Goal: Use online tool/utility: Utilize a website feature to perform a specific function

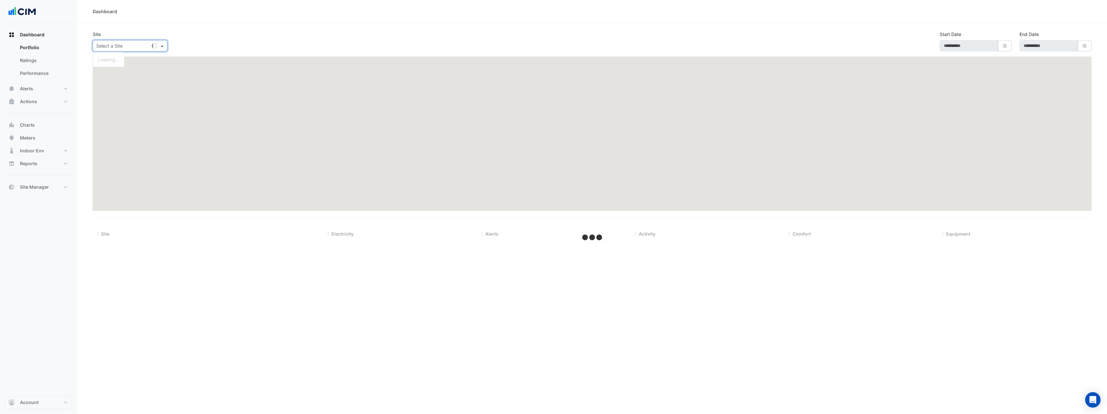
click at [117, 50] on div "Select a Site" at bounding box center [130, 45] width 75 height 11
click at [35, 117] on div "Dashboard Portfolio Ratings Performance Alerts Site Rules Templates Actions Sit…" at bounding box center [38, 110] width 67 height 165
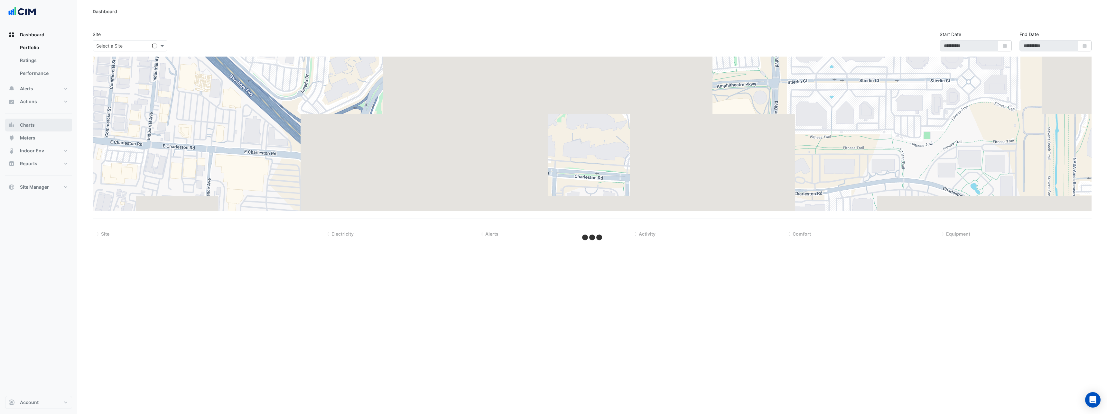
click at [35, 124] on button "Charts" at bounding box center [38, 125] width 67 height 13
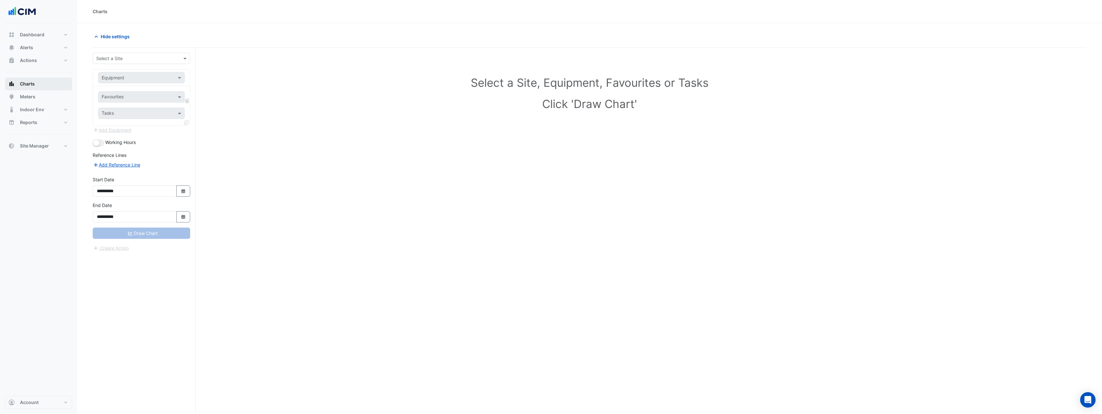
click at [46, 84] on button "Charts" at bounding box center [38, 84] width 67 height 13
click at [122, 55] on input "text" at bounding box center [135, 58] width 78 height 7
type input "***"
click at [118, 83] on span "[STREET_ADDRESS]" at bounding box center [119, 81] width 42 height 5
click at [124, 79] on input "text" at bounding box center [135, 78] width 67 height 7
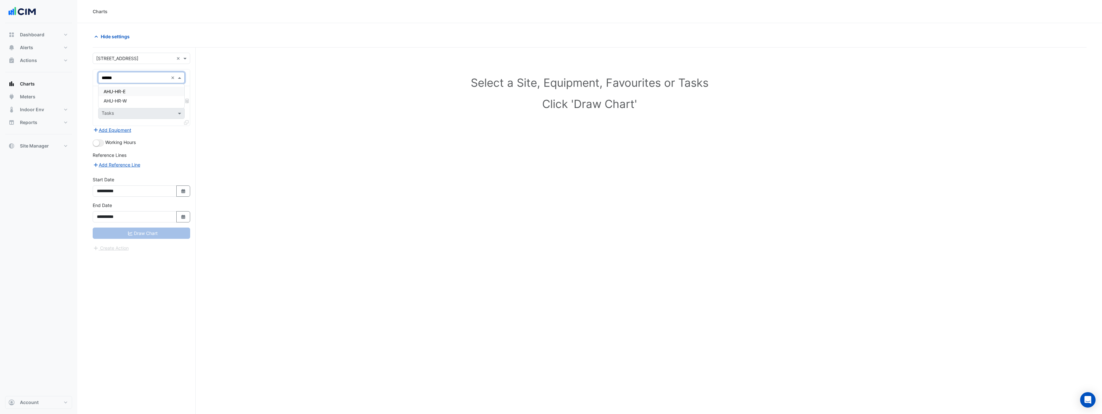
type input "*******"
click at [137, 90] on div "AHU-HR-E" at bounding box center [141, 91] width 86 height 9
click at [177, 190] on button "Select Date" at bounding box center [183, 191] width 14 height 11
select select "*"
select select "****"
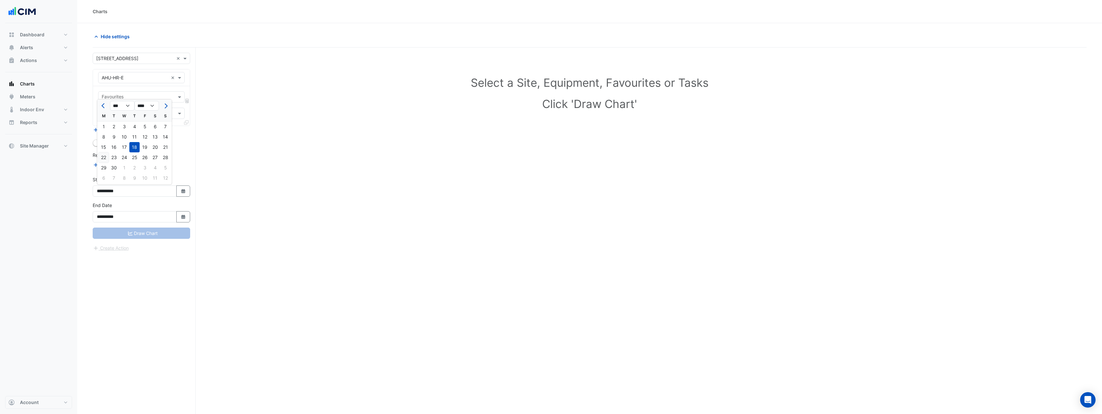
click at [104, 157] on div "22" at bounding box center [103, 158] width 10 height 10
type input "**********"
click at [126, 98] on input "text" at bounding box center [138, 97] width 72 height 7
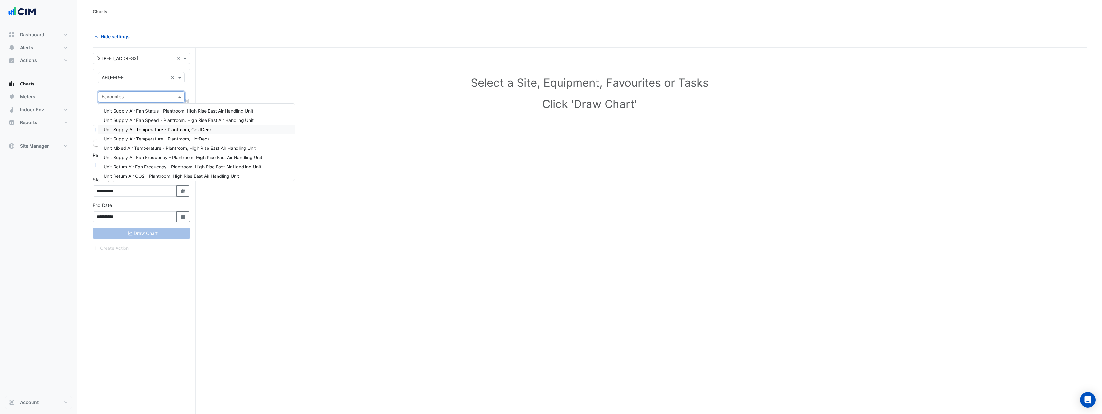
click at [138, 133] on div "Unit Supply Air Temperature - Plantroom, ColdDeck" at bounding box center [196, 129] width 196 height 9
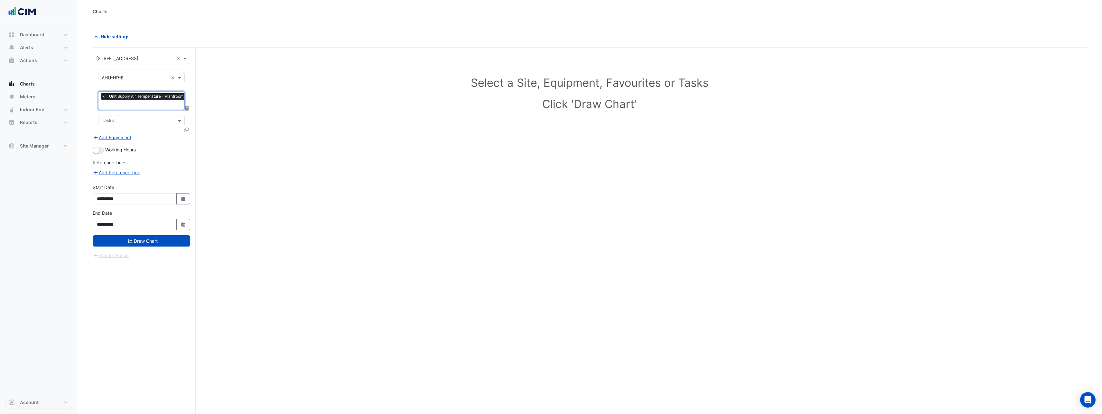
click at [134, 104] on input "text" at bounding box center [155, 105] width 106 height 7
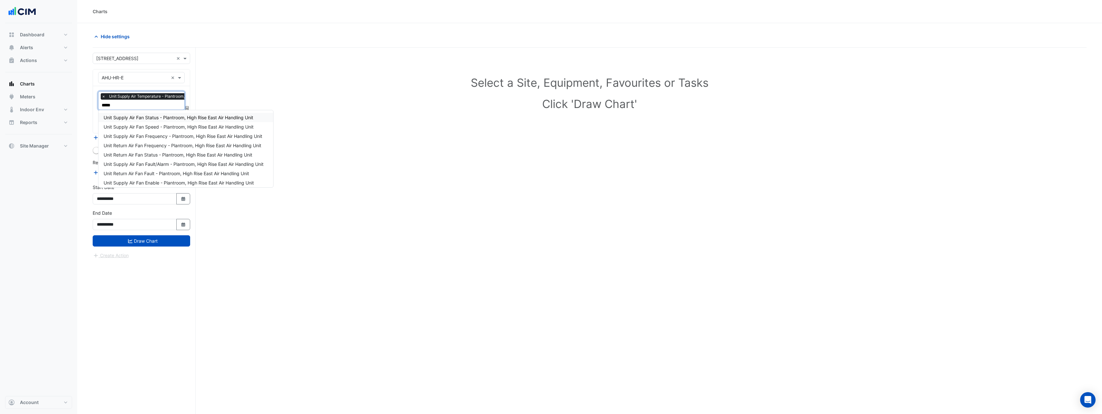
type input "******"
click at [147, 138] on span "Unit Supply Air Fan Enable (MSV) - Plantroom, High Rise East Air Handling Unit" at bounding box center [186, 136] width 164 height 5
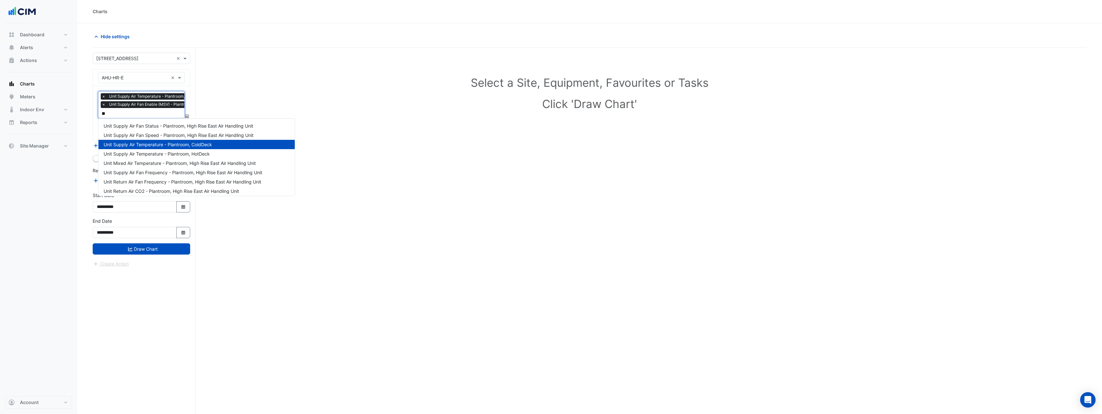
type input "*"
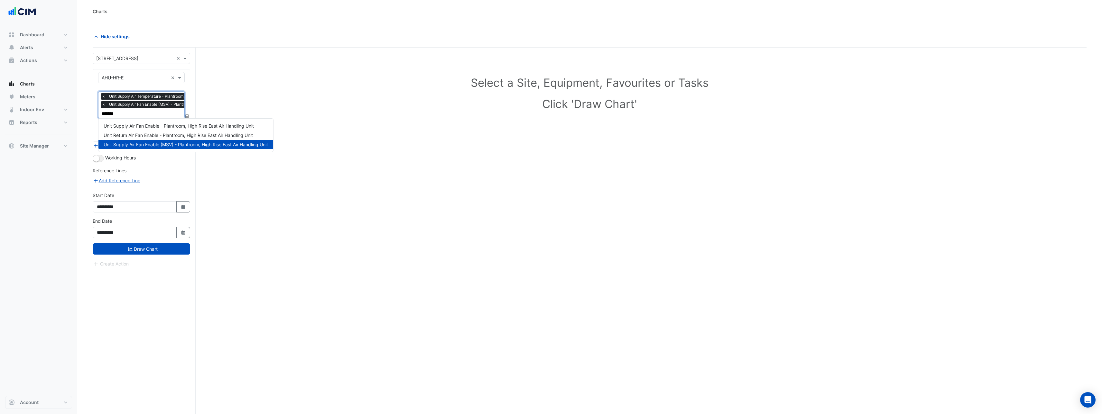
type input "********"
click at [149, 126] on span "Unit Supply Air Fan Enable - Plantroom, High Rise East Air Handling Unit" at bounding box center [179, 125] width 150 height 5
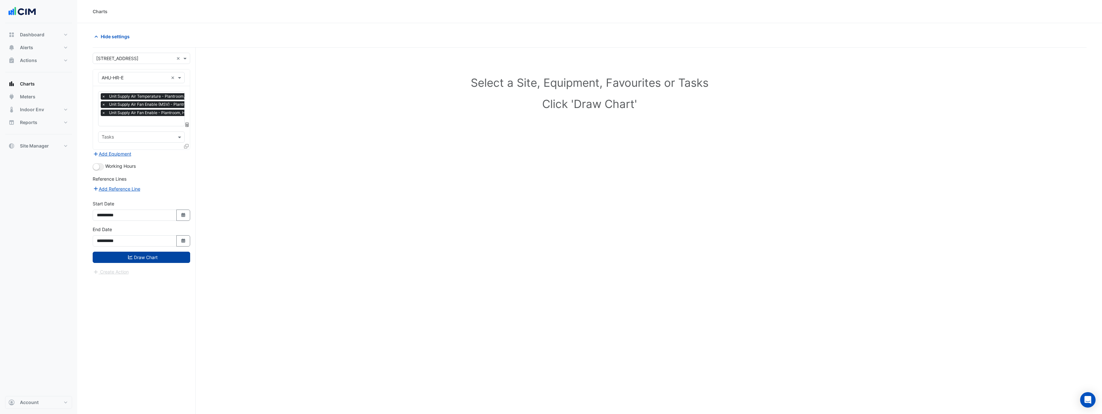
click at [137, 256] on button "Draw Chart" at bounding box center [142, 257] width 98 height 11
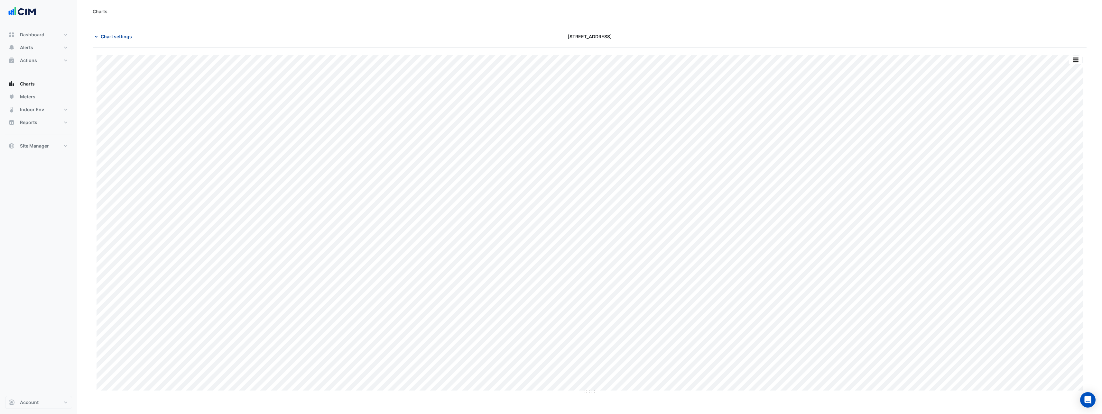
click at [106, 36] on span "Chart settings" at bounding box center [116, 36] width 31 height 7
drag, startPoint x: 591, startPoint y: 392, endPoint x: 593, endPoint y: 278, distance: 114.3
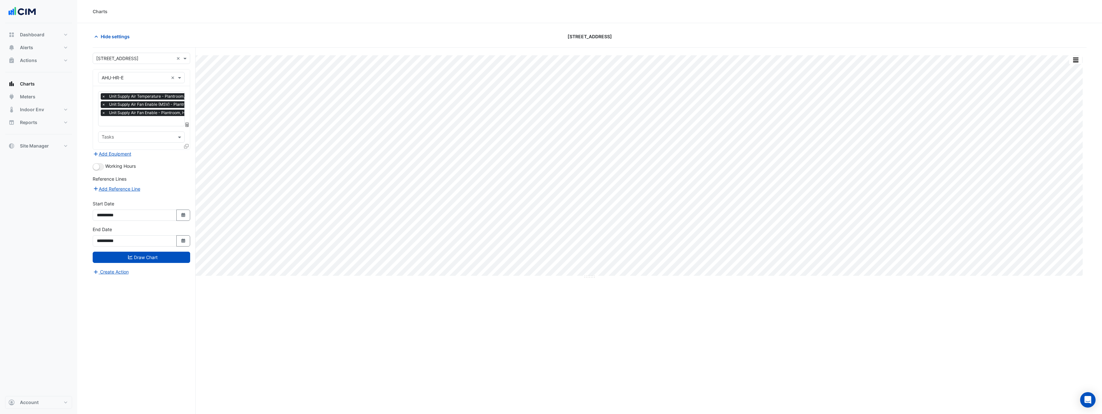
click at [1075, 59] on button "button" at bounding box center [1075, 60] width 13 height 8
click at [1066, 71] on div "Full Size" at bounding box center [1063, 72] width 39 height 12
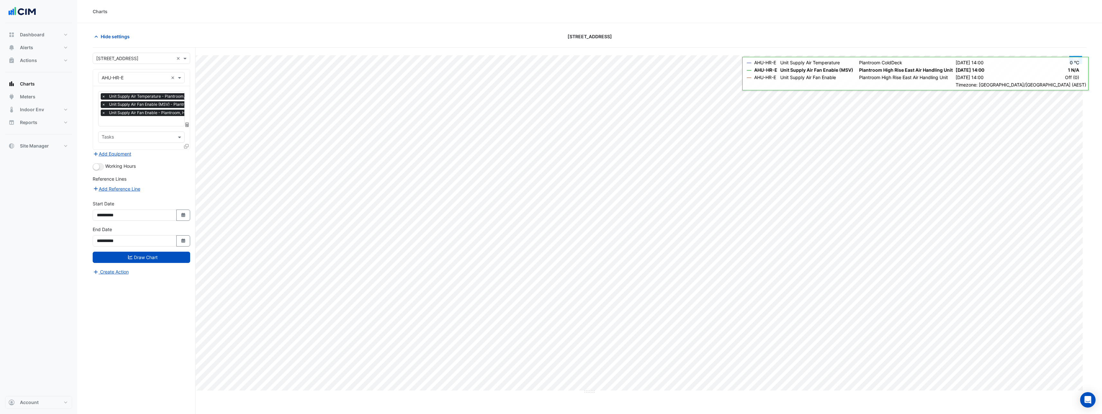
click at [1079, 59] on button "button" at bounding box center [1075, 60] width 13 height 8
click at [1071, 73] on div "Split by Unit" at bounding box center [1063, 72] width 39 height 12
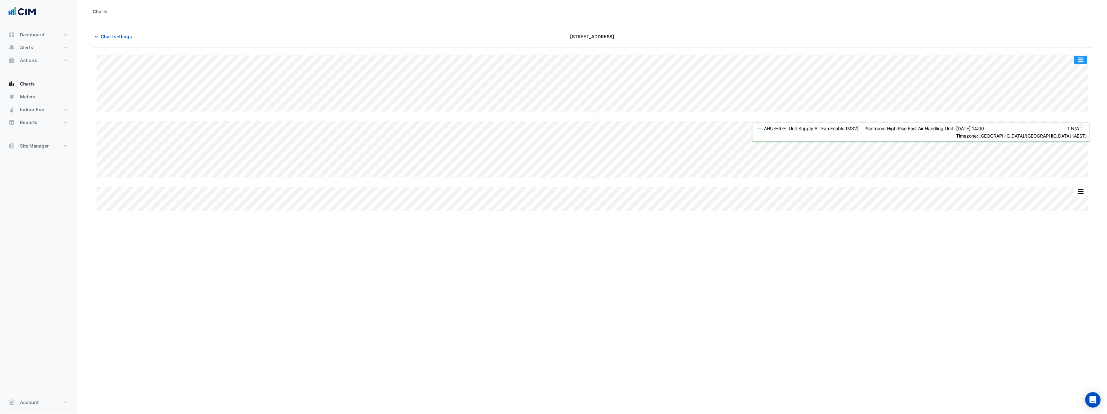
click at [1080, 62] on button "button" at bounding box center [1080, 60] width 13 height 8
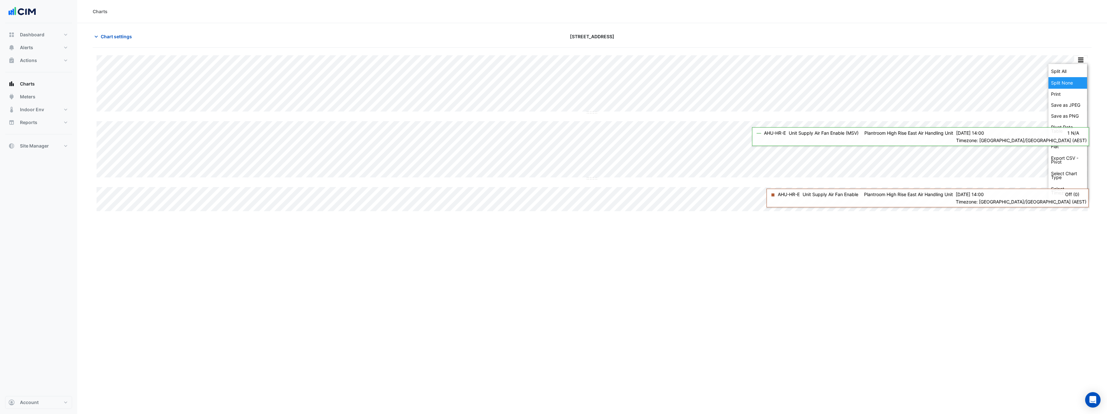
click at [1073, 83] on div "Split None" at bounding box center [1067, 83] width 39 height 12
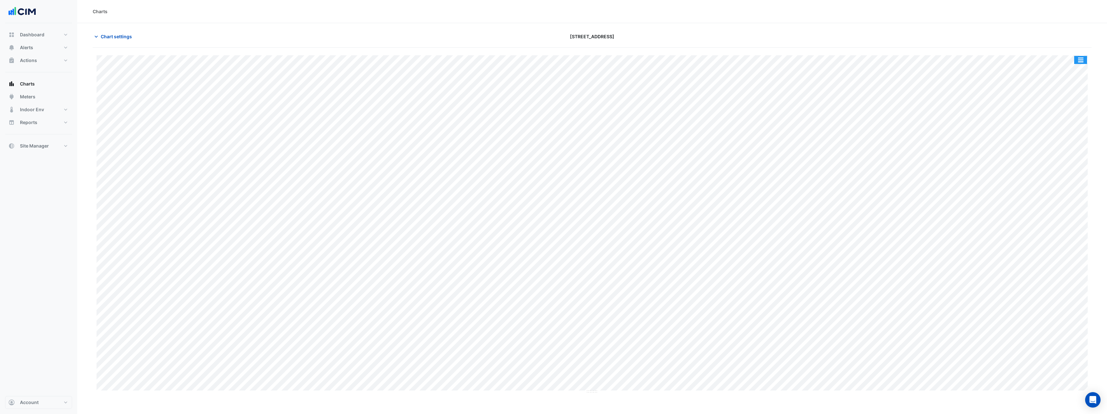
click at [1080, 58] on button "button" at bounding box center [1080, 60] width 13 height 8
click at [1073, 85] on div "Split All" at bounding box center [1067, 83] width 39 height 12
drag, startPoint x: 593, startPoint y: 113, endPoint x: 604, endPoint y: 165, distance: 53.7
drag, startPoint x: 594, startPoint y: 161, endPoint x: 594, endPoint y: 176, distance: 15.5
drag, startPoint x: 594, startPoint y: 239, endPoint x: 591, endPoint y: 282, distance: 42.9
